Goal: Information Seeking & Learning: Learn about a topic

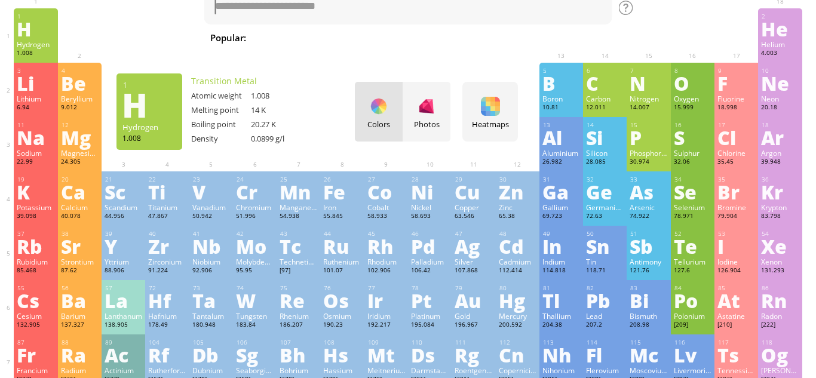
scroll to position [45, 0]
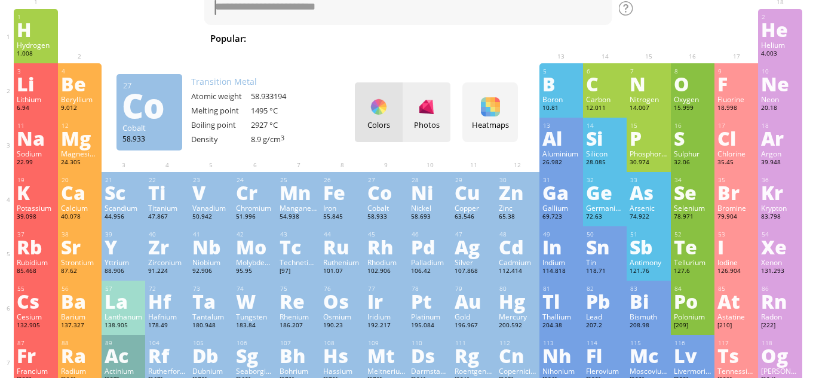
click at [418, 122] on div "Photos" at bounding box center [426, 124] width 48 height 11
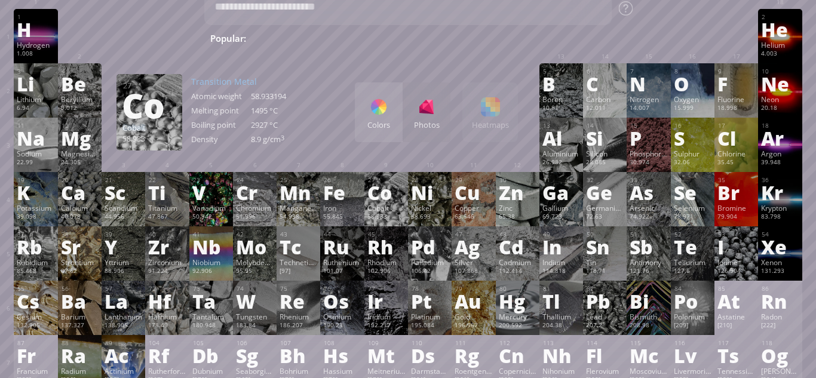
click at [381, 118] on div "Colors" at bounding box center [379, 112] width 48 height 60
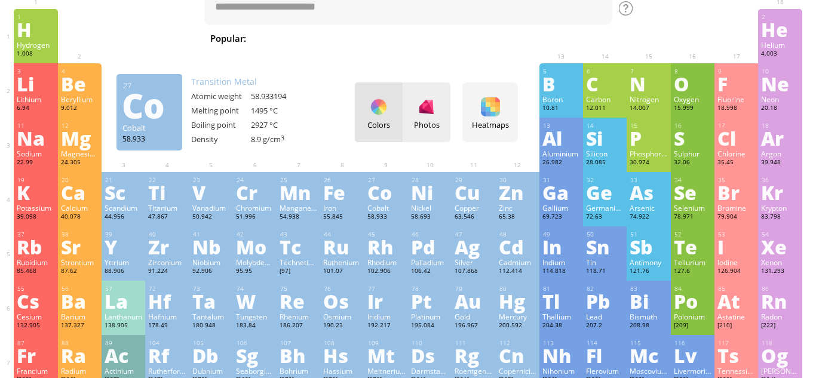
click at [423, 116] on div at bounding box center [426, 106] width 19 height 19
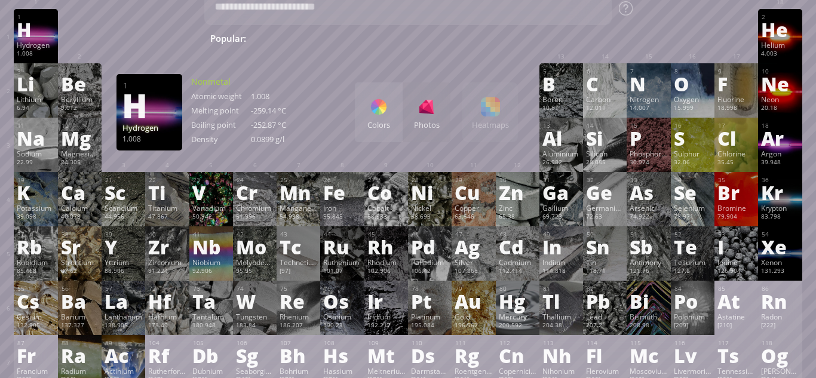
click at [22, 23] on div "H" at bounding box center [36, 29] width 38 height 19
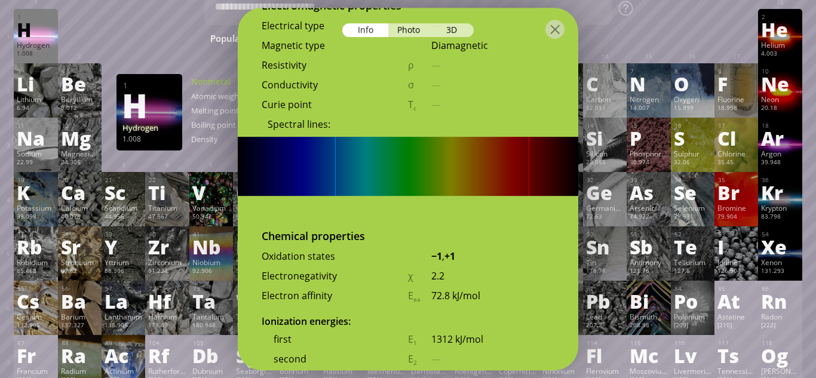
scroll to position [2511, 0]
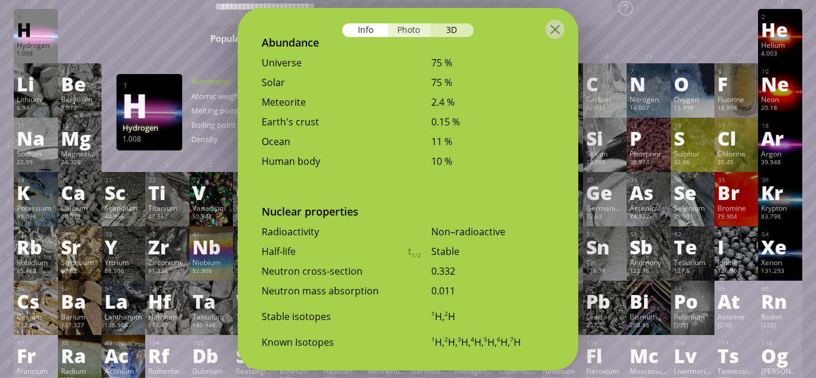
click at [408, 30] on div "Photo" at bounding box center [409, 30] width 43 height 14
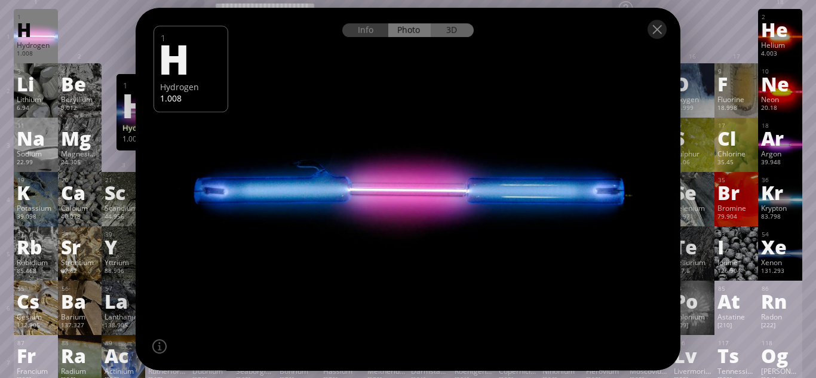
click at [453, 28] on div "3D" at bounding box center [452, 30] width 43 height 14
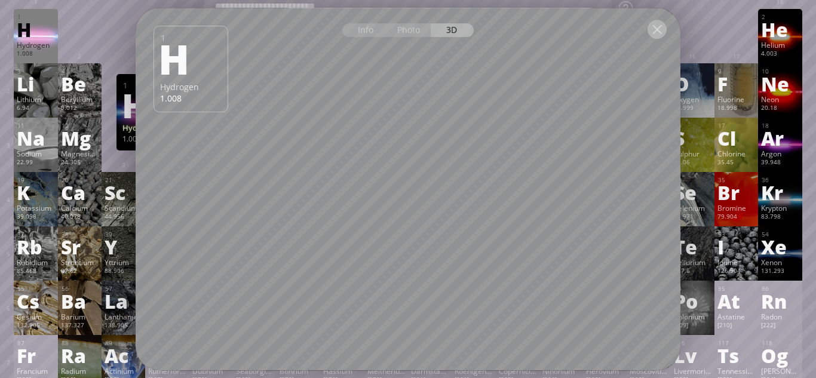
click at [657, 30] on div at bounding box center [656, 29] width 19 height 19
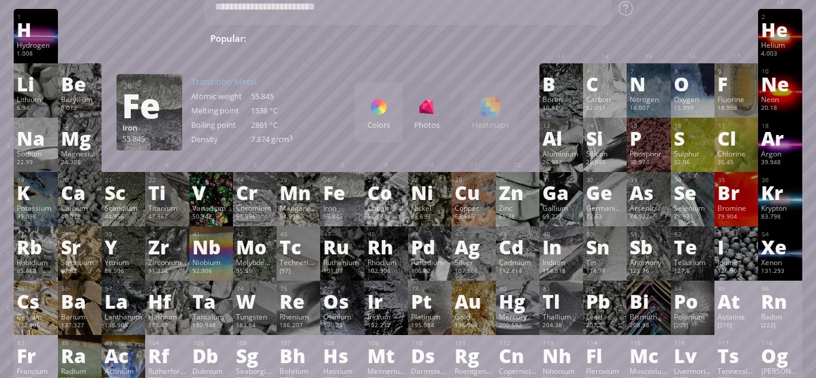
click at [342, 188] on div "Fe" at bounding box center [342, 192] width 38 height 19
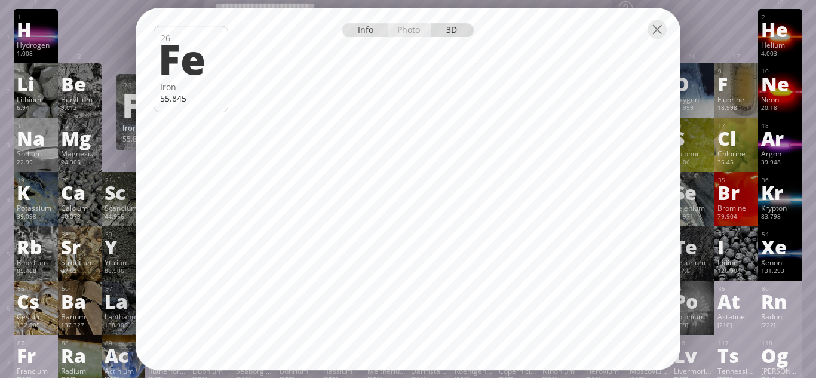
click at [363, 25] on div "Info" at bounding box center [365, 30] width 46 height 14
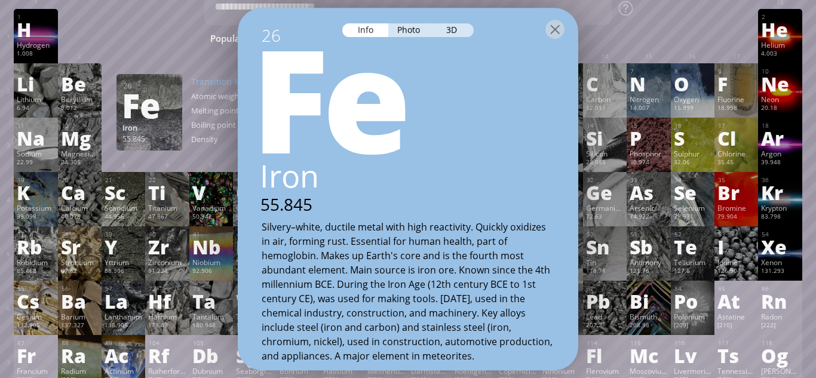
scroll to position [7, 0]
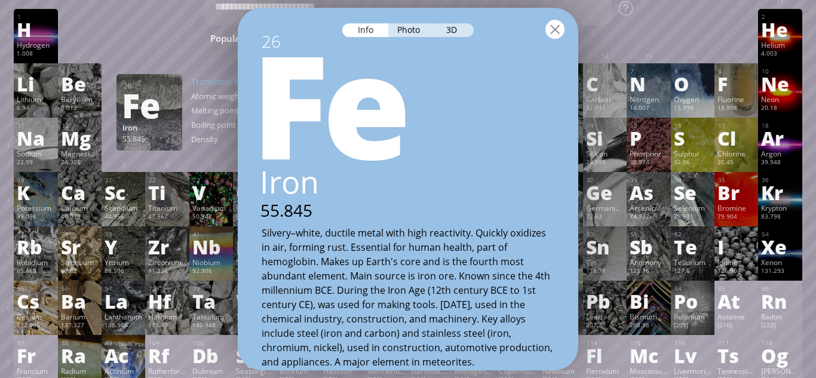
click at [563, 26] on div at bounding box center [554, 29] width 19 height 19
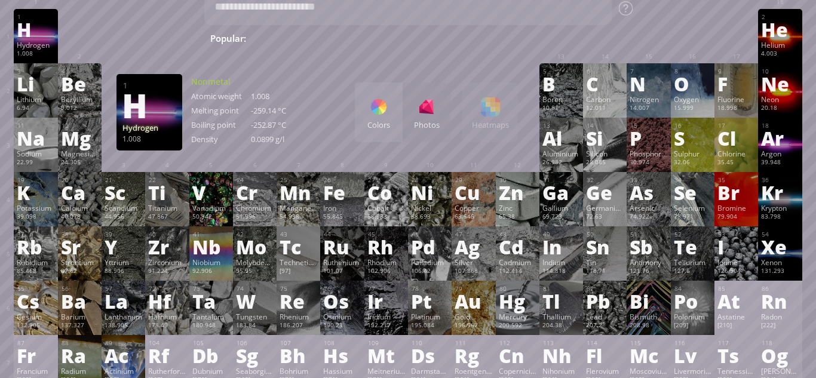
click at [44, 23] on div "H" at bounding box center [36, 29] width 38 height 19
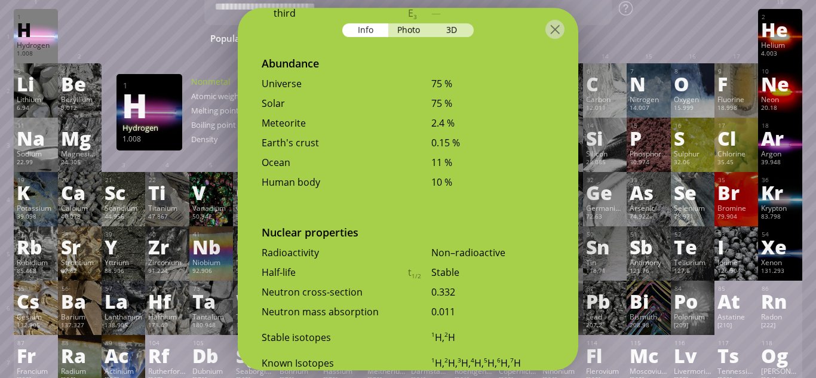
scroll to position [2511, 0]
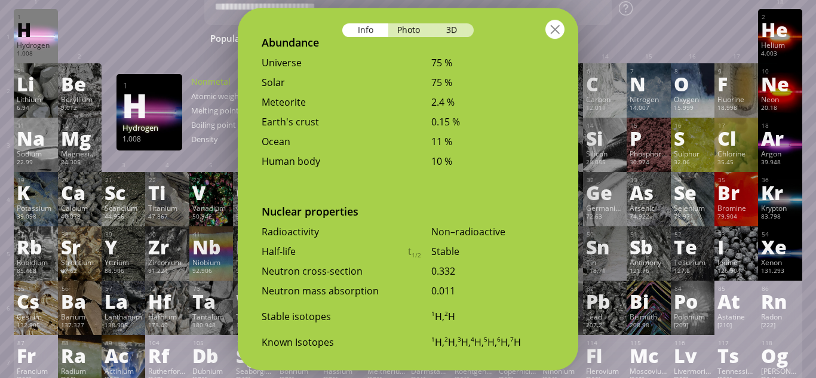
click at [552, 29] on div at bounding box center [554, 29] width 19 height 19
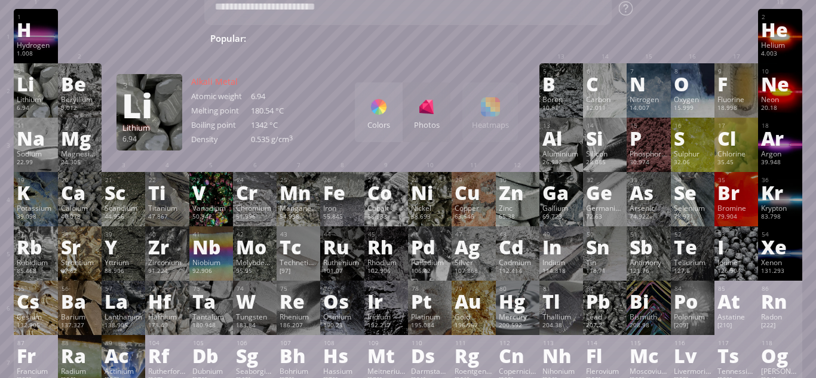
click at [36, 77] on div "Li" at bounding box center [36, 83] width 38 height 19
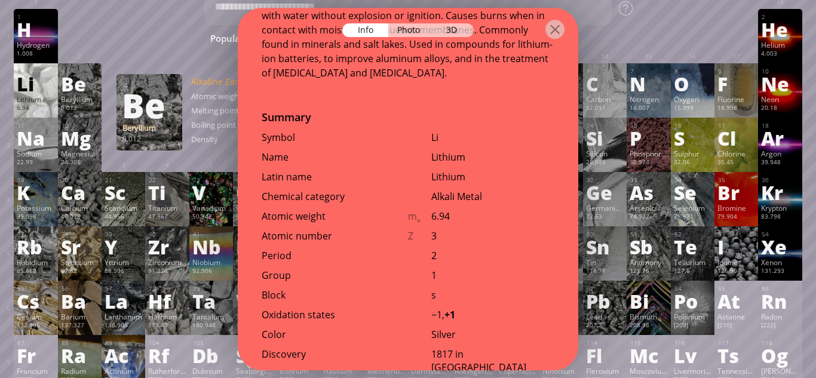
scroll to position [256, 0]
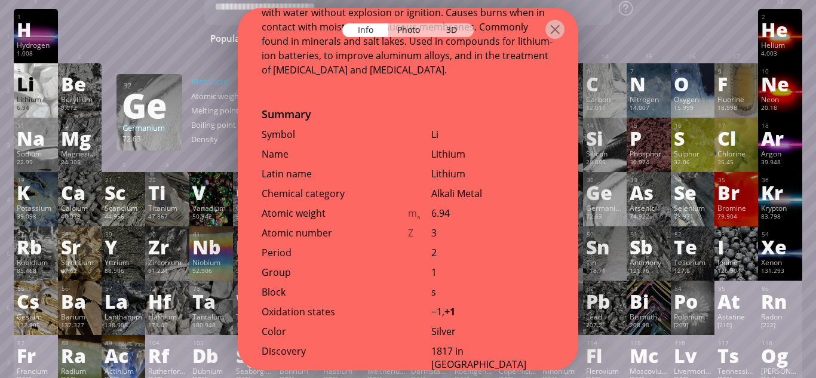
click at [613, 189] on div "Ge" at bounding box center [605, 192] width 38 height 19
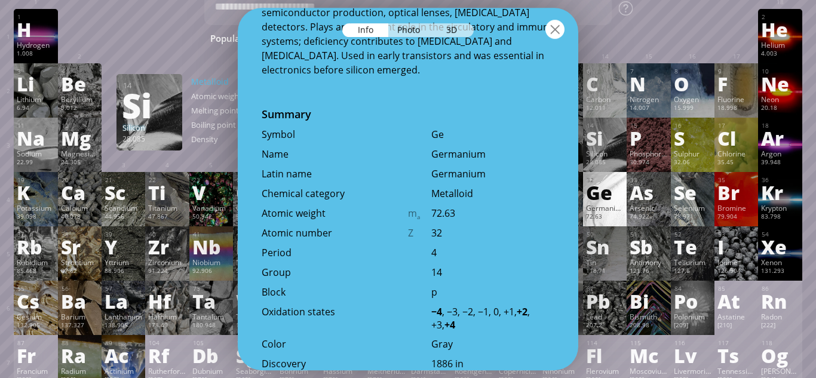
click at [556, 27] on div at bounding box center [554, 29] width 19 height 19
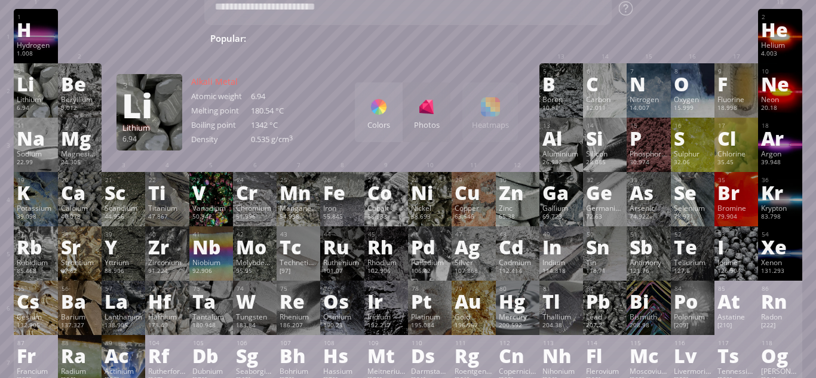
click at [33, 81] on div "Li" at bounding box center [36, 83] width 38 height 19
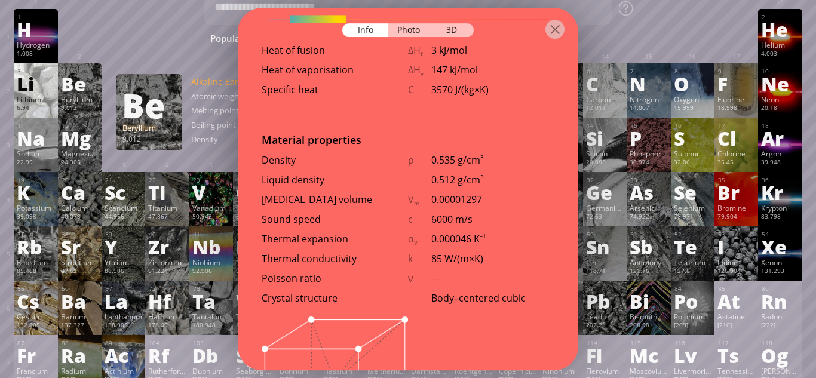
scroll to position [1382, 0]
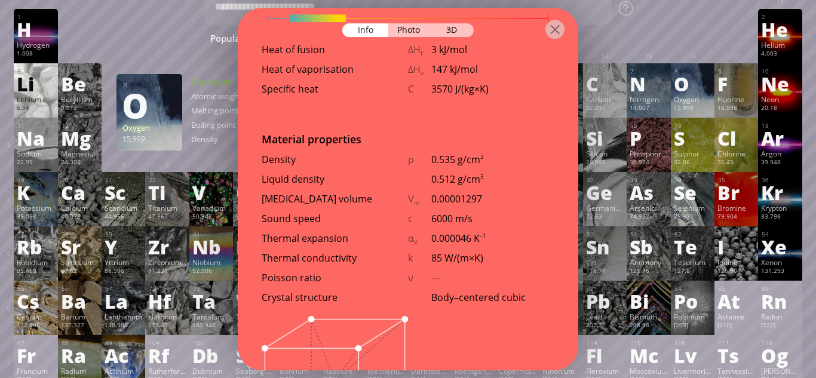
click at [689, 24] on div at bounding box center [693, 18] width 44 height 18
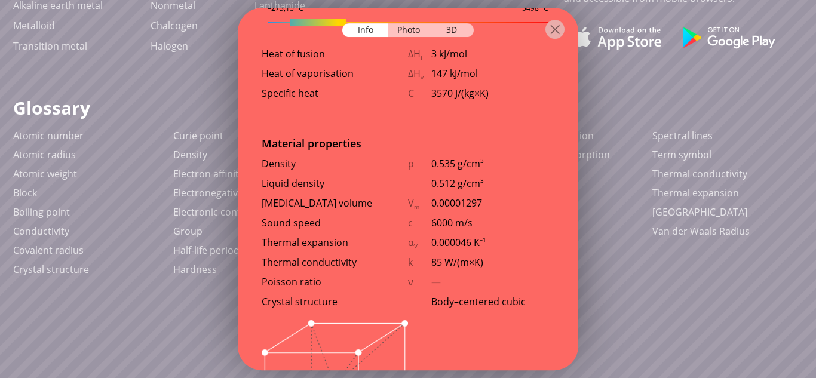
scroll to position [1376, 0]
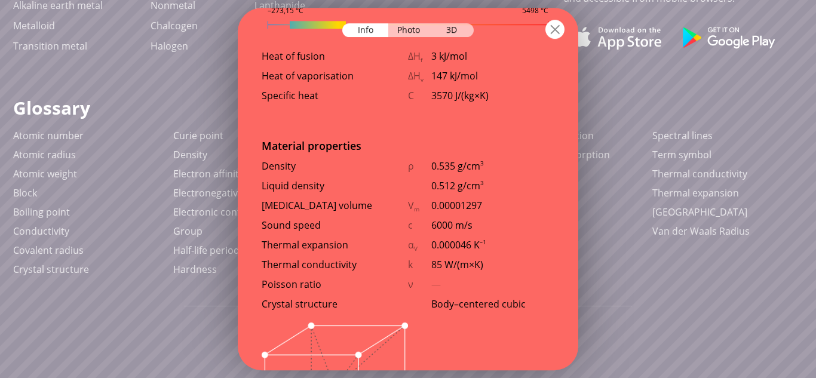
click at [554, 26] on div at bounding box center [554, 29] width 19 height 19
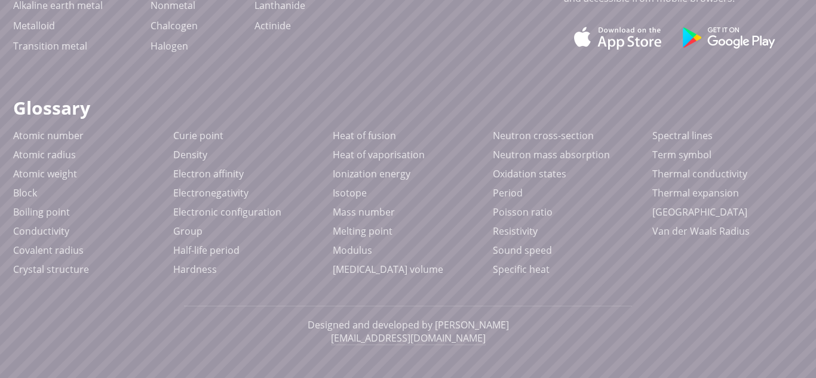
scroll to position [0, 0]
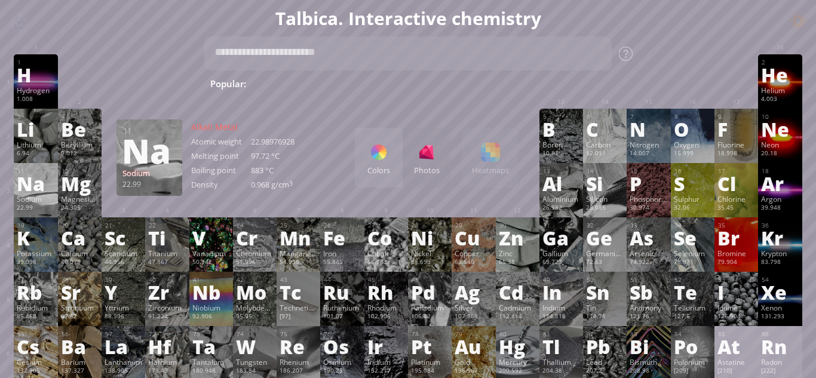
click at [24, 194] on div "Sodium" at bounding box center [36, 199] width 38 height 10
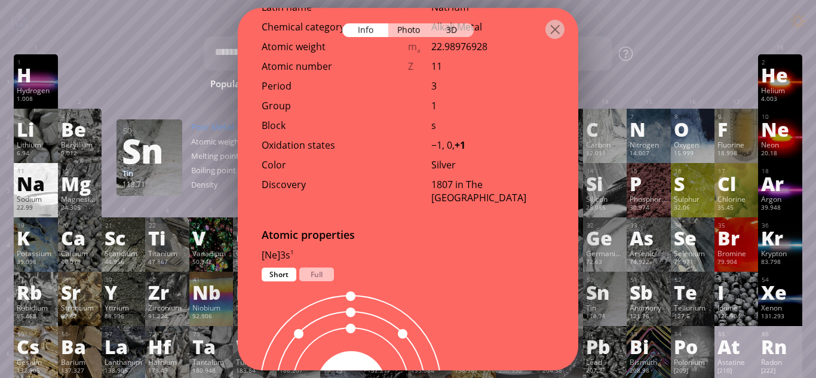
scroll to position [471, 0]
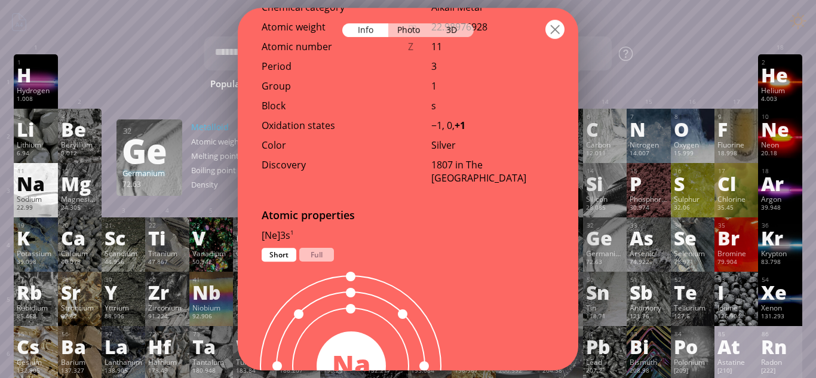
click at [552, 27] on div at bounding box center [554, 29] width 19 height 19
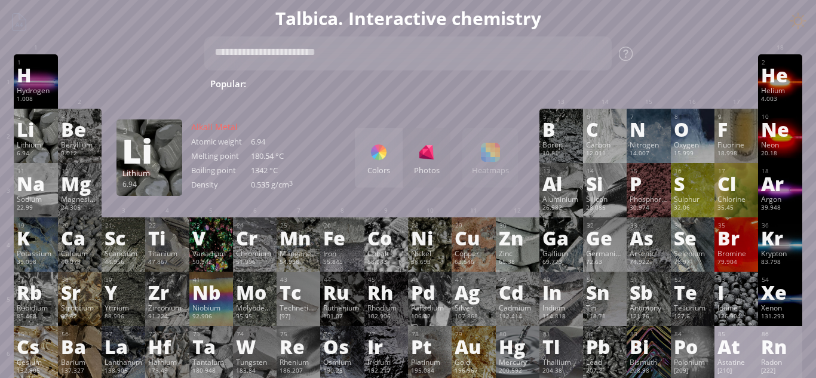
click at [29, 112] on div "3 Li Lithium 6.94 −1, +1 −1, +1 180.54 °C 1342 °C 0.535 g/cm 3 [He]2s 1" at bounding box center [36, 136] width 44 height 54
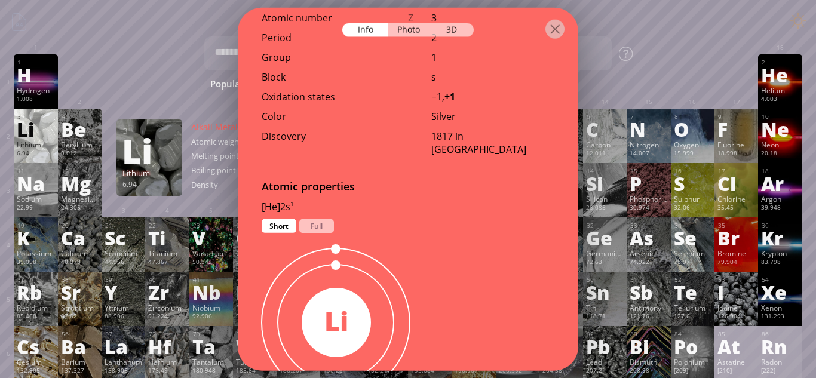
scroll to position [443, 0]
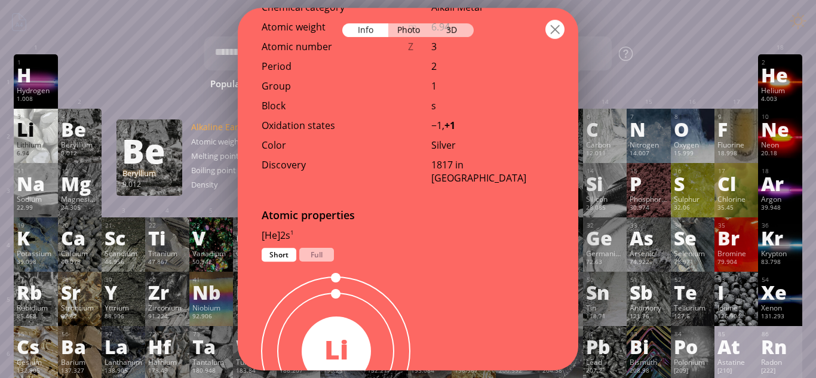
click at [555, 28] on div at bounding box center [554, 29] width 19 height 19
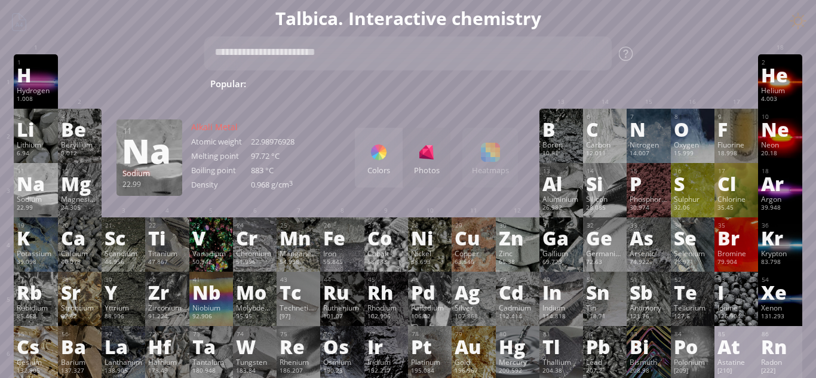
click at [26, 191] on div "Na" at bounding box center [36, 183] width 38 height 19
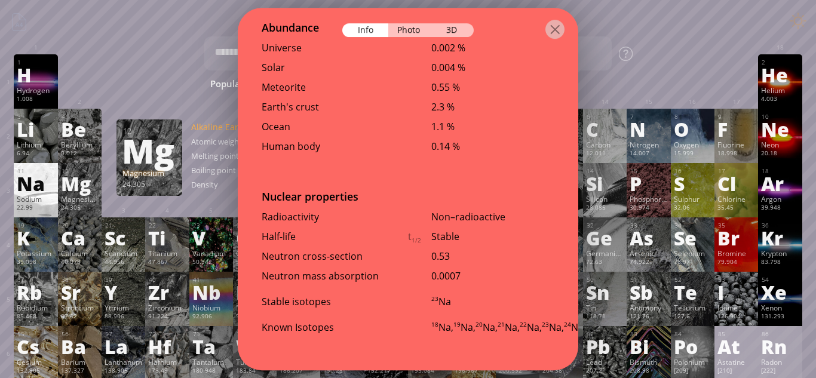
scroll to position [2527, 0]
click at [552, 32] on div at bounding box center [554, 29] width 19 height 19
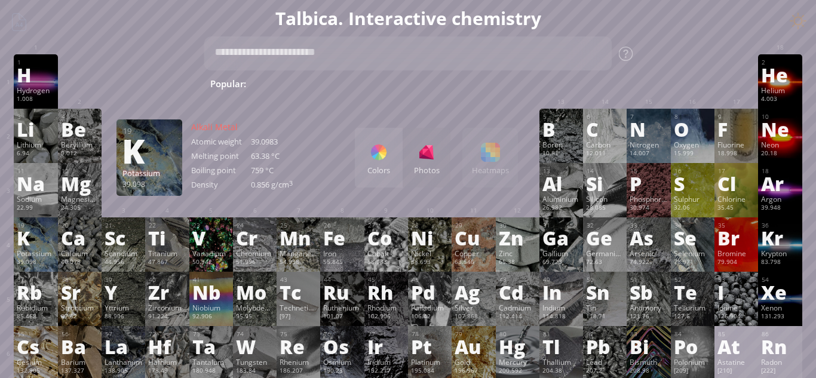
click at [37, 231] on div "K" at bounding box center [36, 237] width 38 height 19
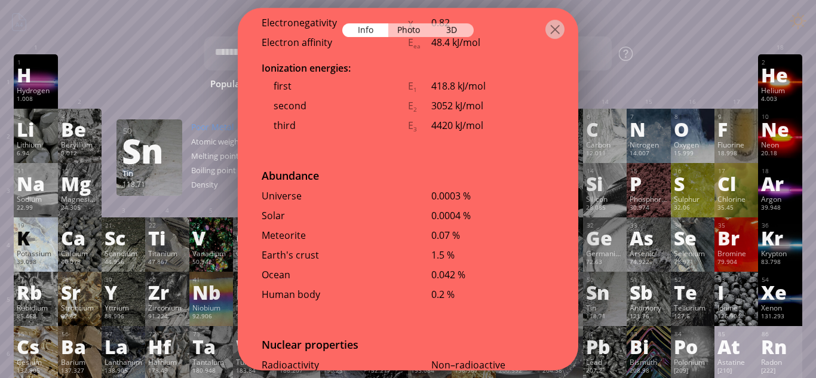
scroll to position [2543, 0]
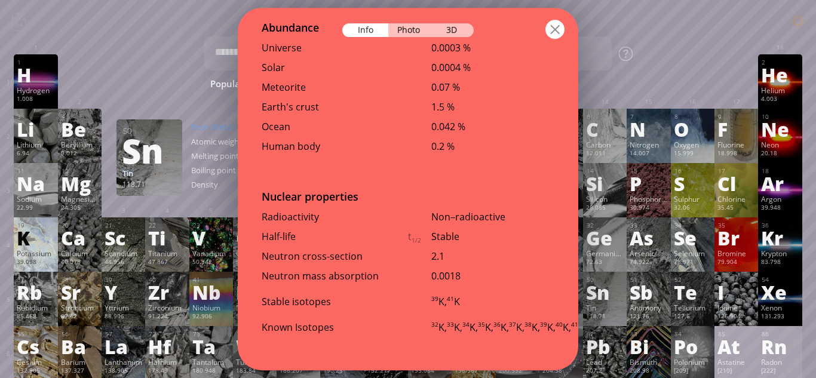
click at [555, 26] on div at bounding box center [554, 29] width 19 height 19
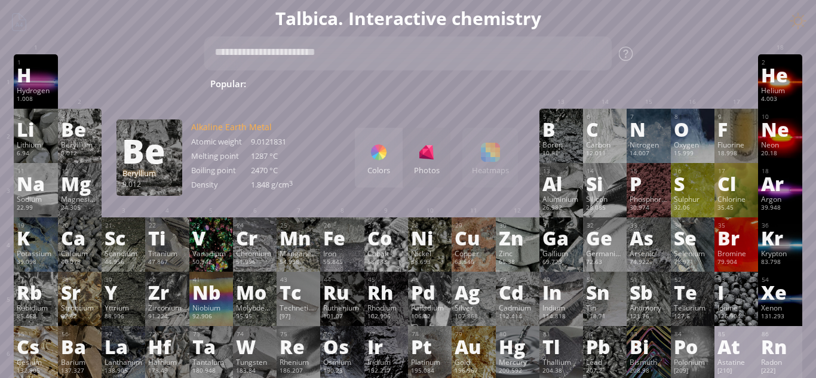
click at [78, 121] on div "Be" at bounding box center [80, 128] width 38 height 19
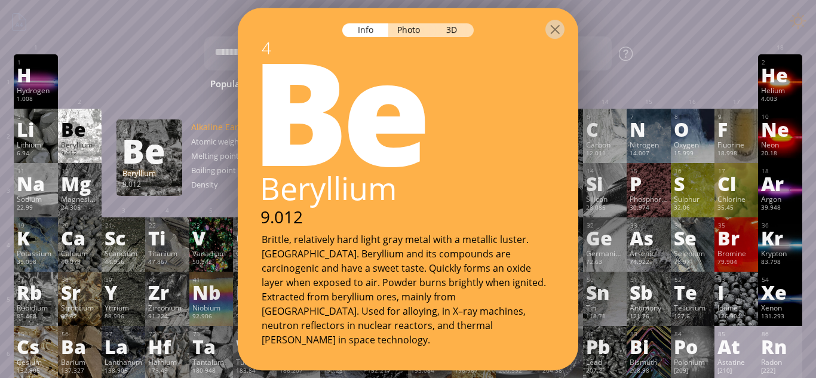
scroll to position [1, 0]
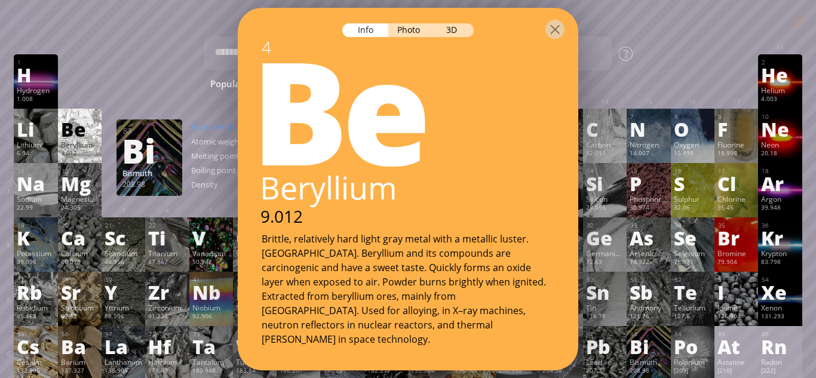
click at [537, 98] on div "Be" at bounding box center [403, 107] width 351 height 143
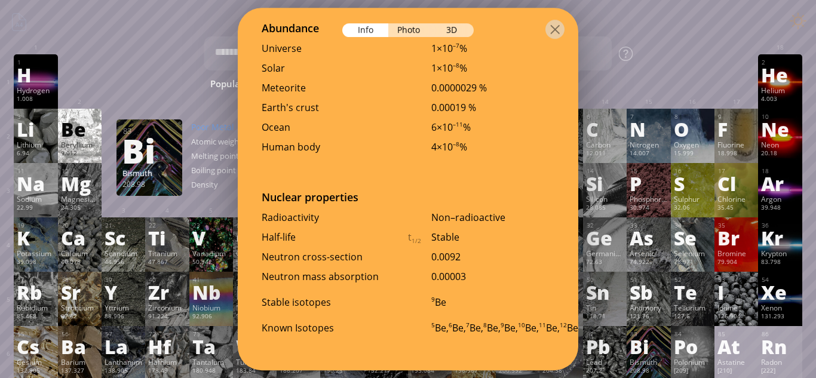
scroll to position [2574, 0]
click at [551, 29] on div at bounding box center [554, 29] width 19 height 19
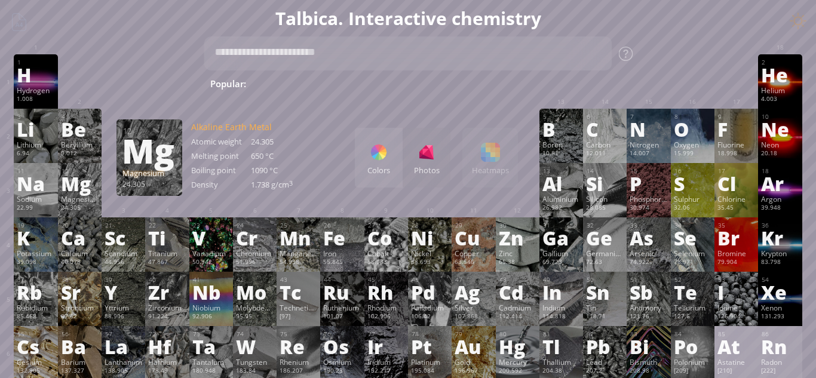
click at [86, 188] on div "Mg" at bounding box center [80, 183] width 38 height 19
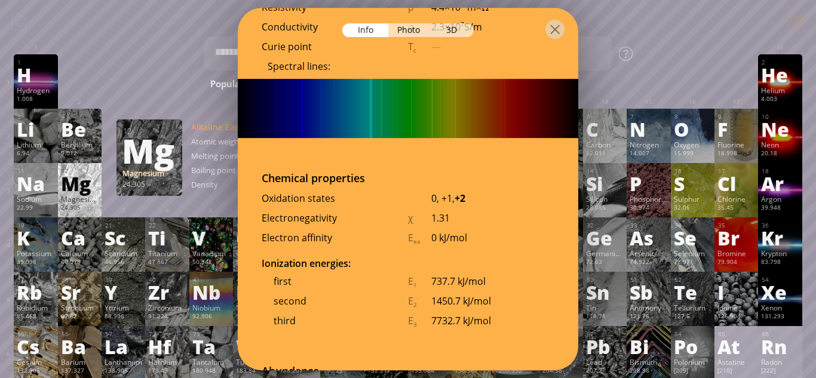
scroll to position [2250, 0]
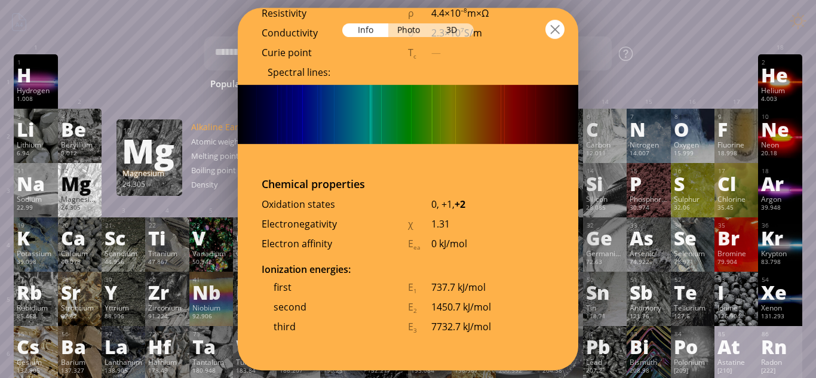
click at [556, 32] on div at bounding box center [554, 29] width 19 height 19
